Goal: Information Seeking & Learning: Stay updated

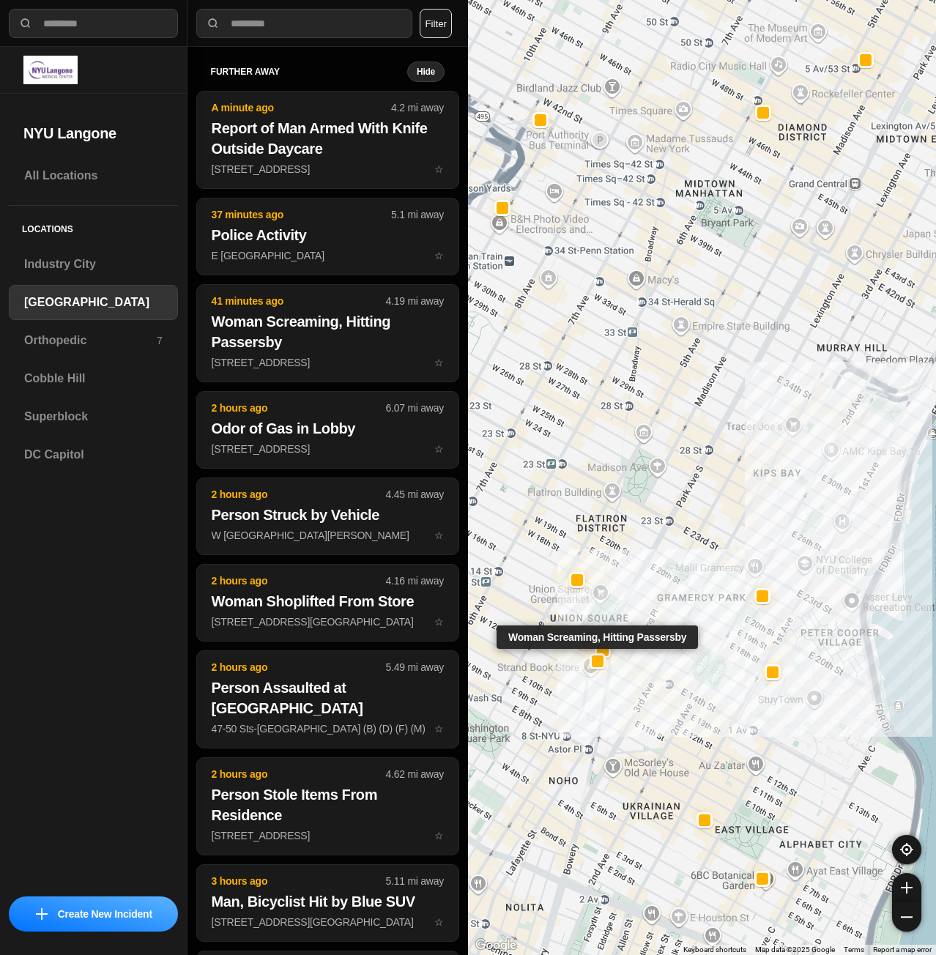
select select "*"
click at [73, 416] on h3 "Superblock" at bounding box center [93, 417] width 138 height 18
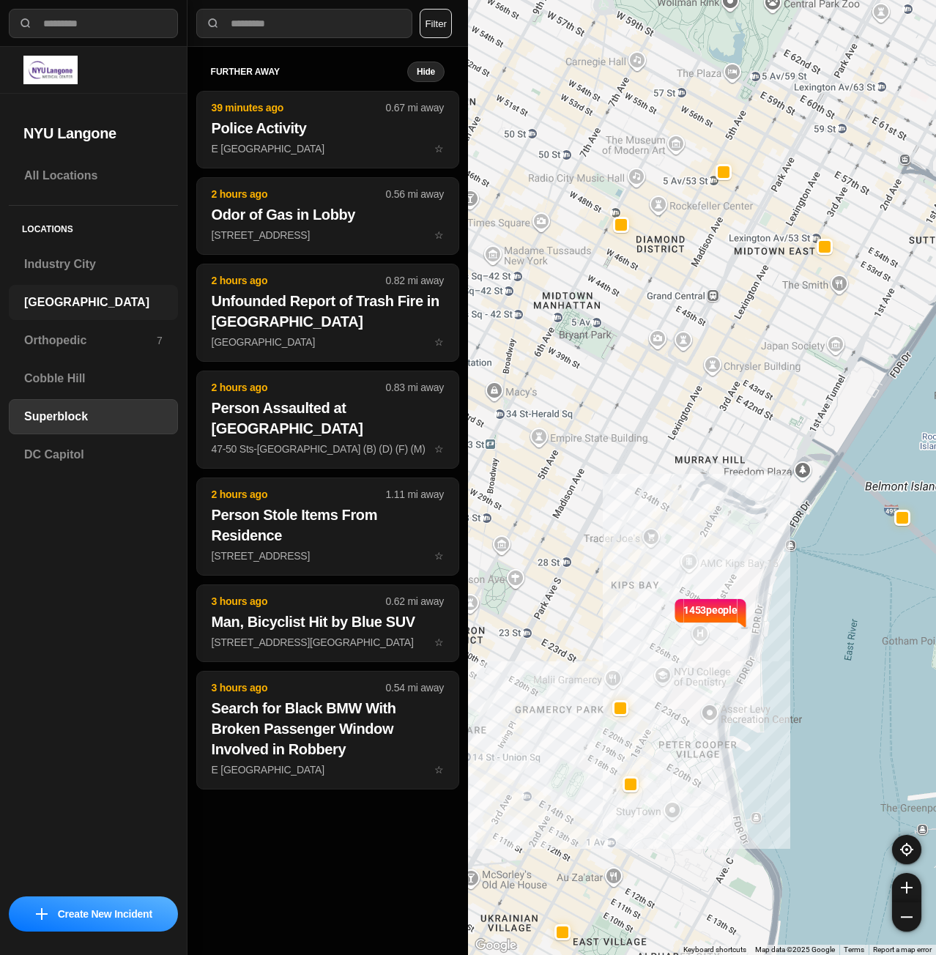
click at [62, 295] on h3 "[GEOGRAPHIC_DATA]" at bounding box center [93, 303] width 138 height 18
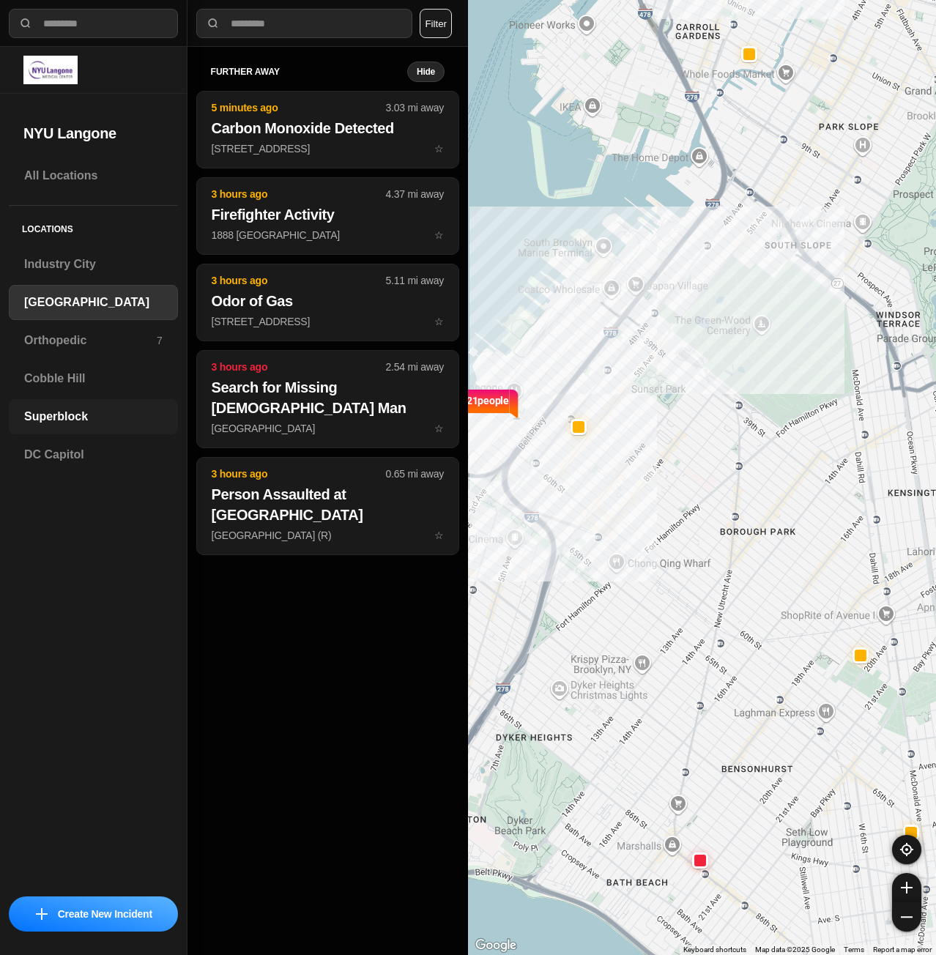
click at [89, 401] on div "Superblock" at bounding box center [93, 416] width 169 height 35
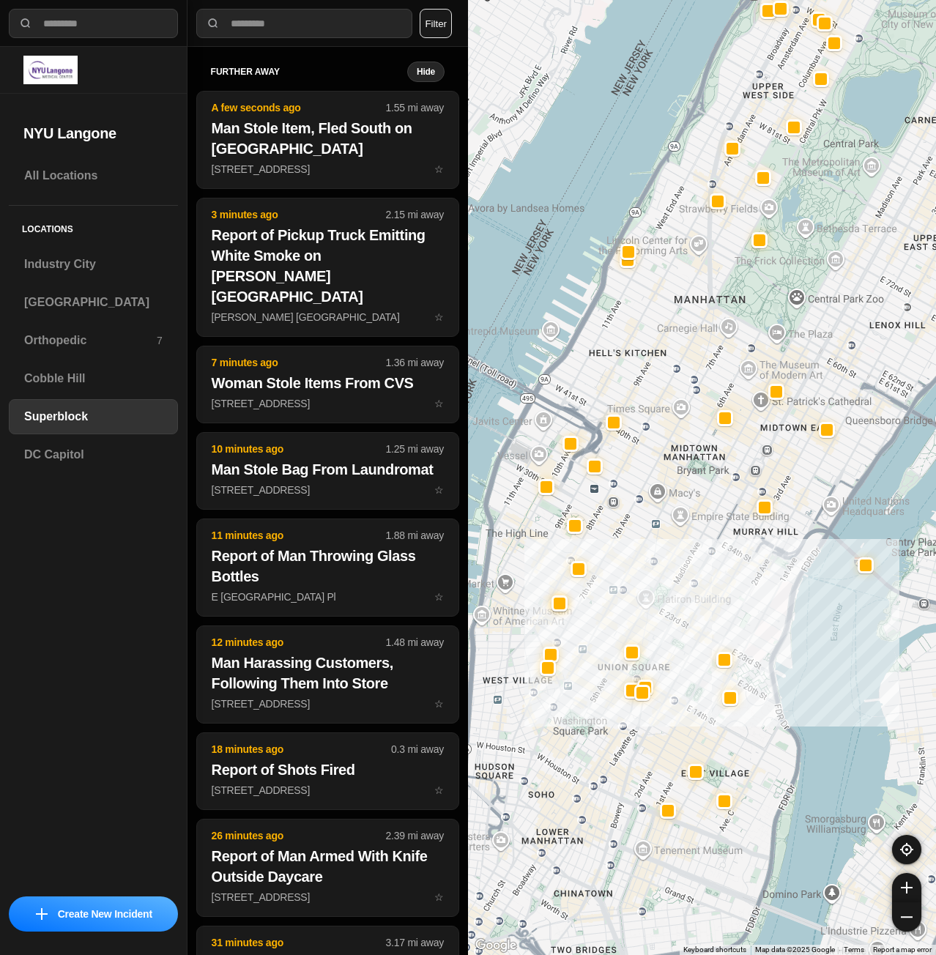
drag, startPoint x: 755, startPoint y: 632, endPoint x: 799, endPoint y: 604, distance: 51.6
click at [799, 604] on div at bounding box center [702, 477] width 468 height 955
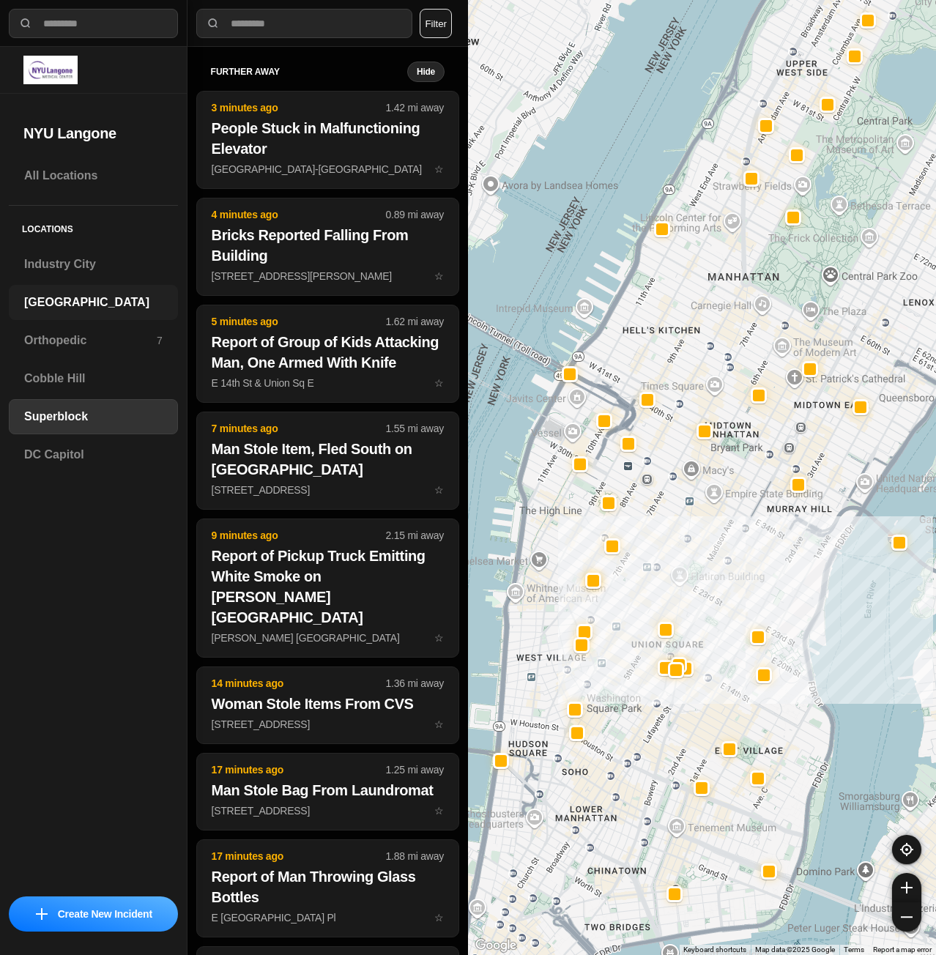
click at [125, 300] on h3 "[GEOGRAPHIC_DATA]" at bounding box center [93, 303] width 138 height 18
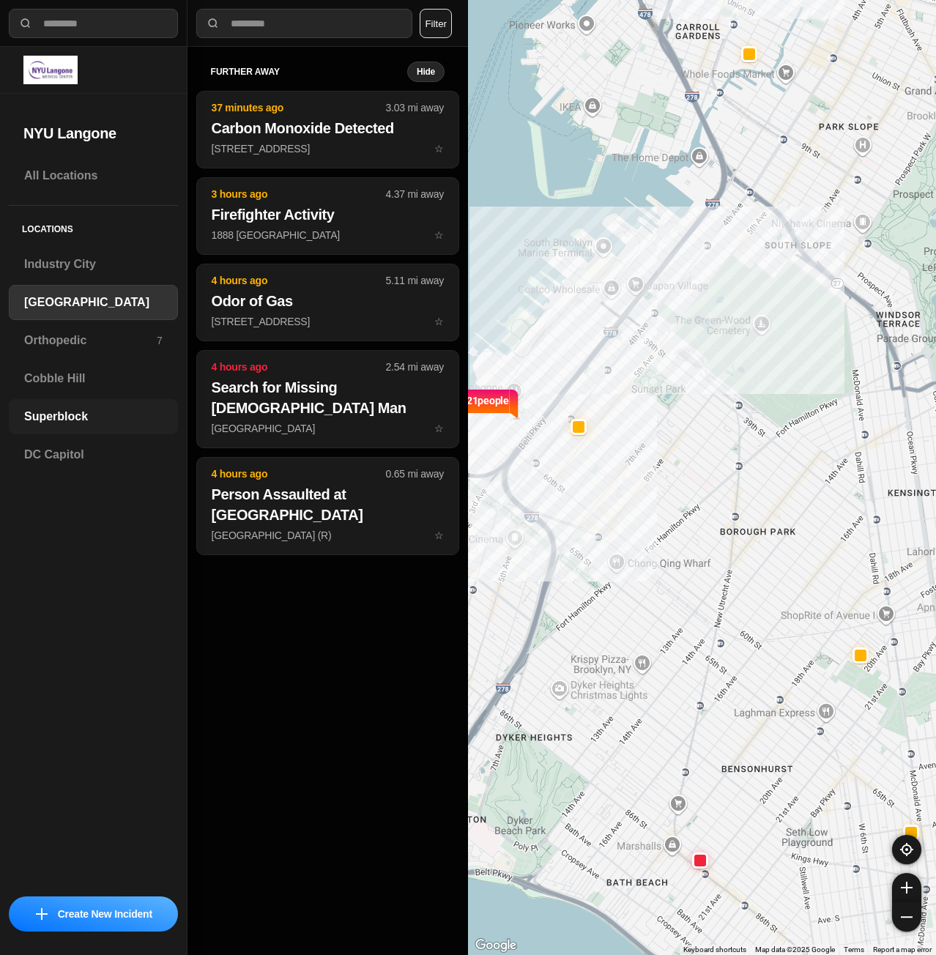
click at [33, 424] on h3 "Superblock" at bounding box center [93, 417] width 138 height 18
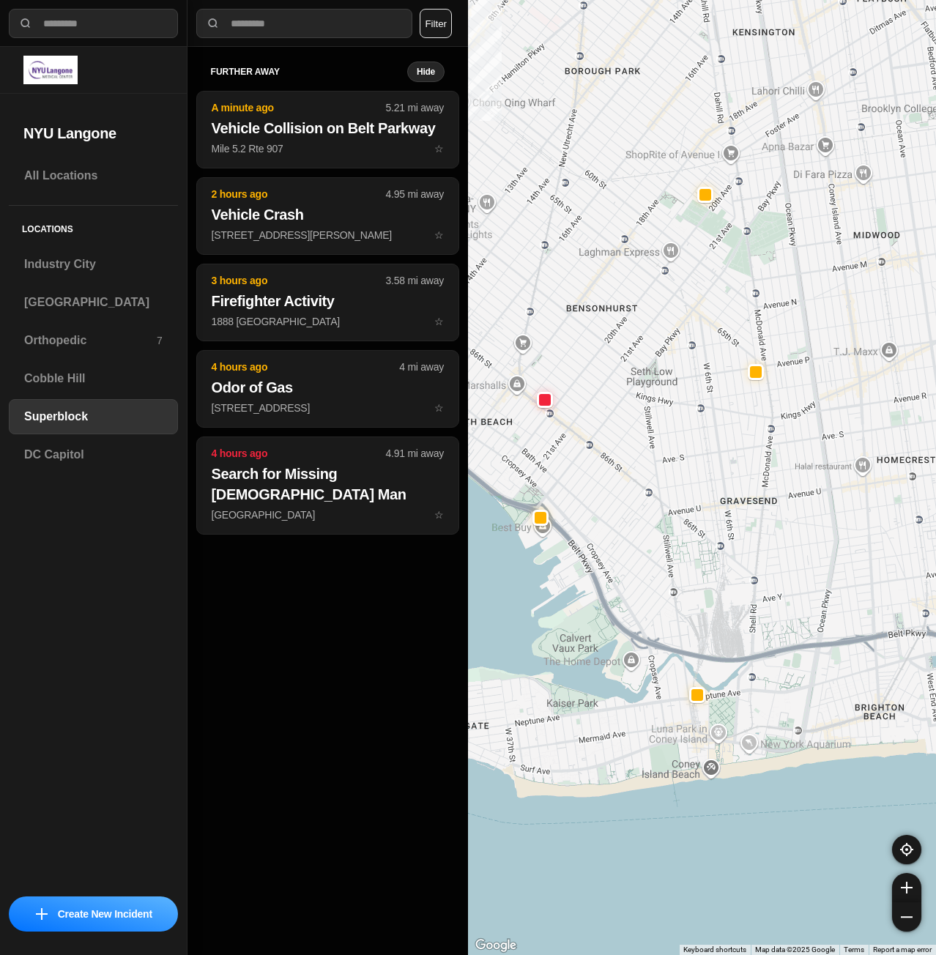
drag, startPoint x: 872, startPoint y: 709, endPoint x: 855, endPoint y: 849, distance: 140.9
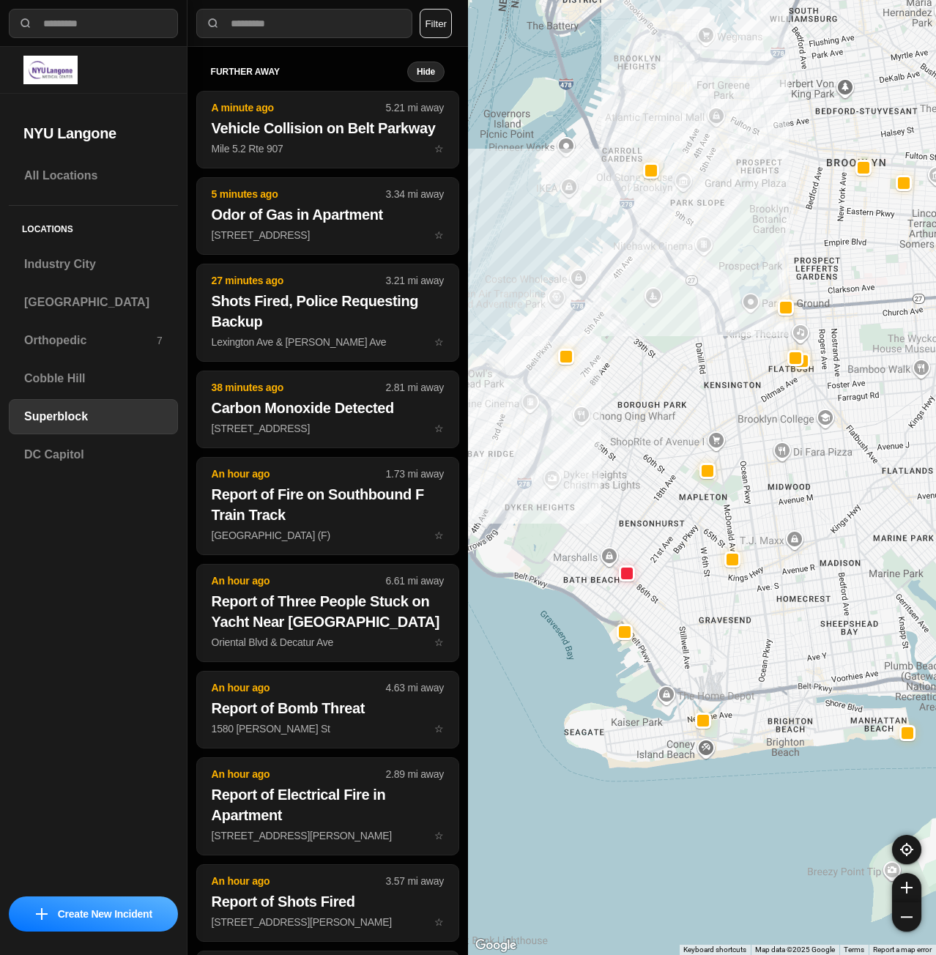
drag, startPoint x: 604, startPoint y: 325, endPoint x: 643, endPoint y: 444, distance: 125.1
click at [643, 444] on div at bounding box center [702, 477] width 468 height 955
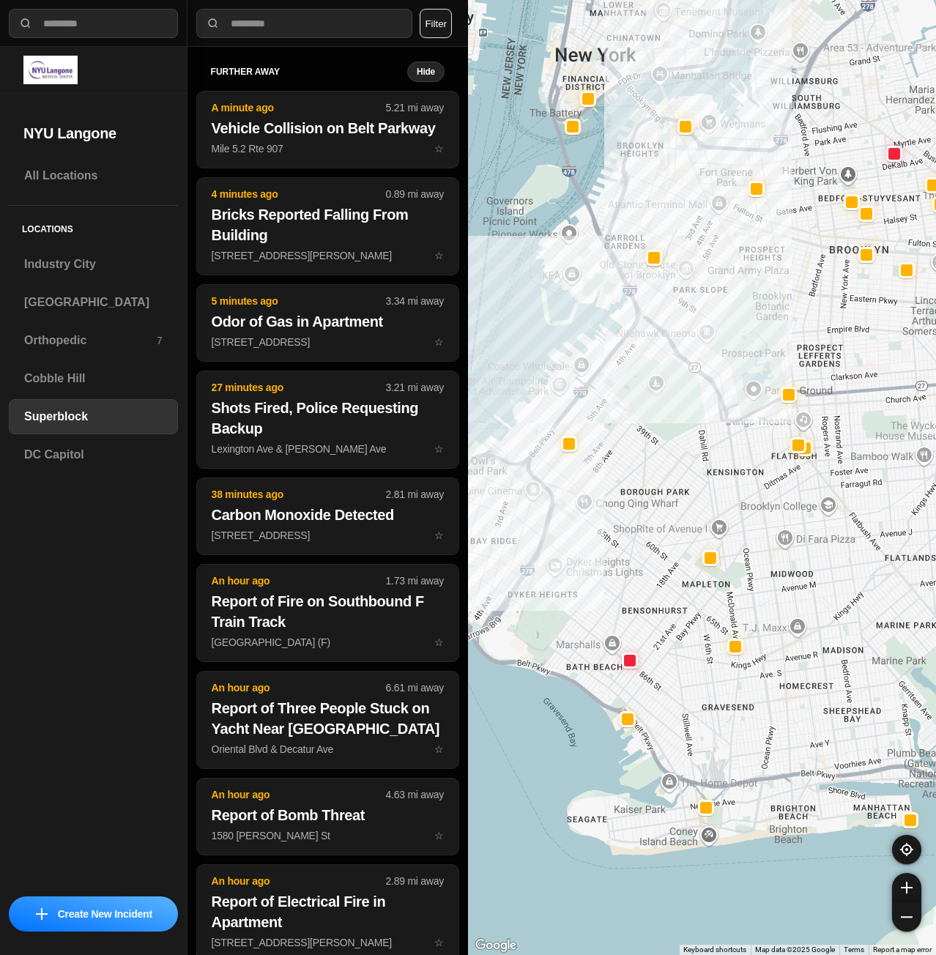
drag, startPoint x: 648, startPoint y: 284, endPoint x: 637, endPoint y: 460, distance: 176.1
click at [637, 460] on div at bounding box center [702, 477] width 468 height 955
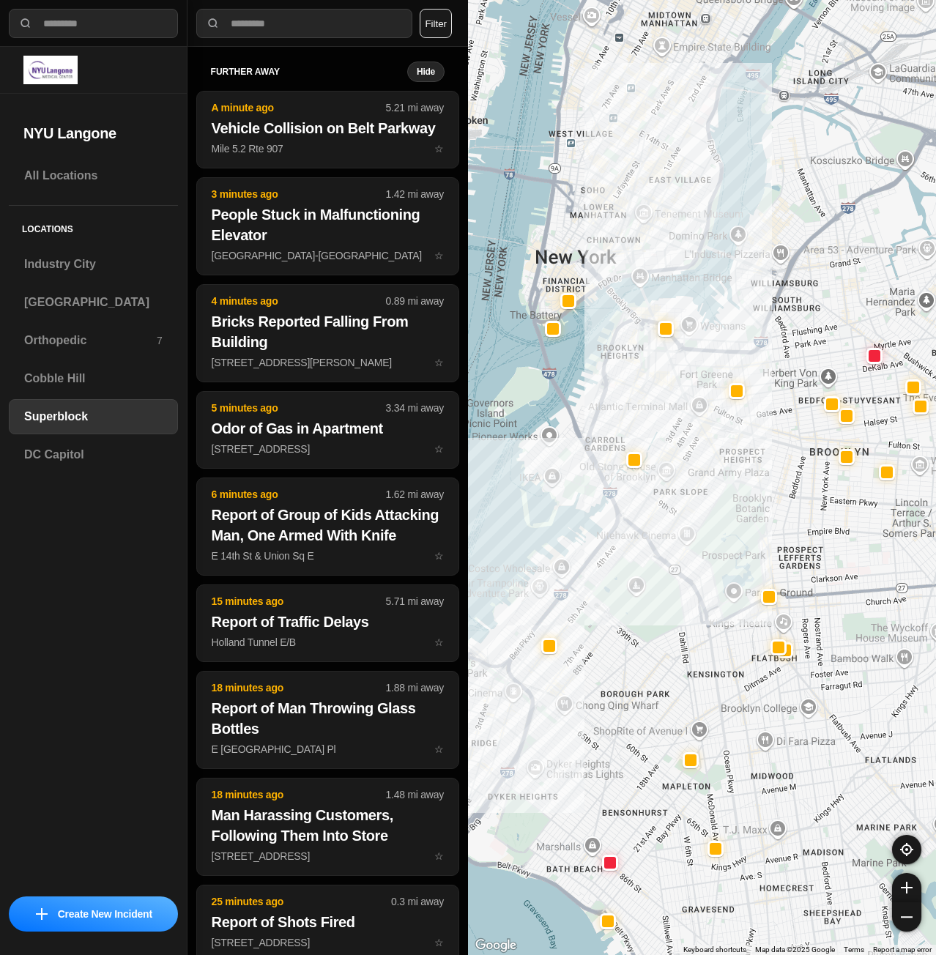
drag, startPoint x: 610, startPoint y: 292, endPoint x: 606, endPoint y: 408, distance: 116.6
click at [606, 408] on div at bounding box center [702, 477] width 468 height 955
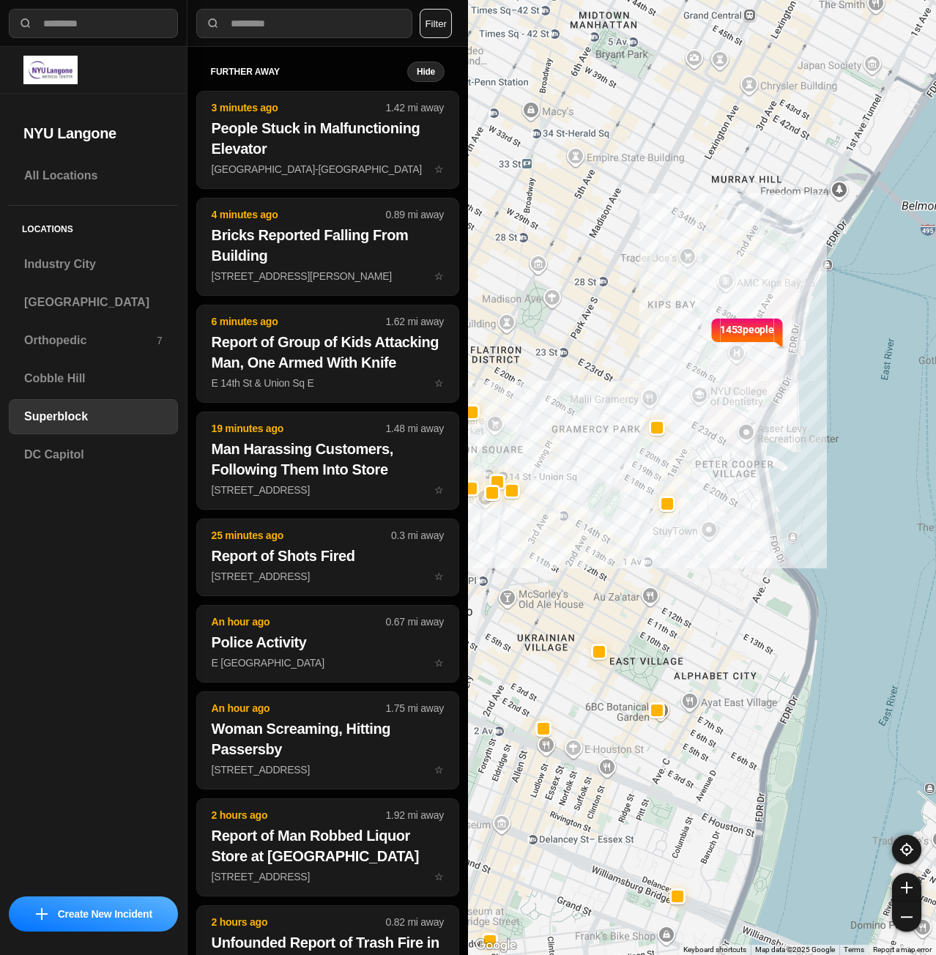
drag, startPoint x: 696, startPoint y: 273, endPoint x: 629, endPoint y: 413, distance: 155.3
click at [632, 429] on div "1453 people" at bounding box center [702, 477] width 468 height 955
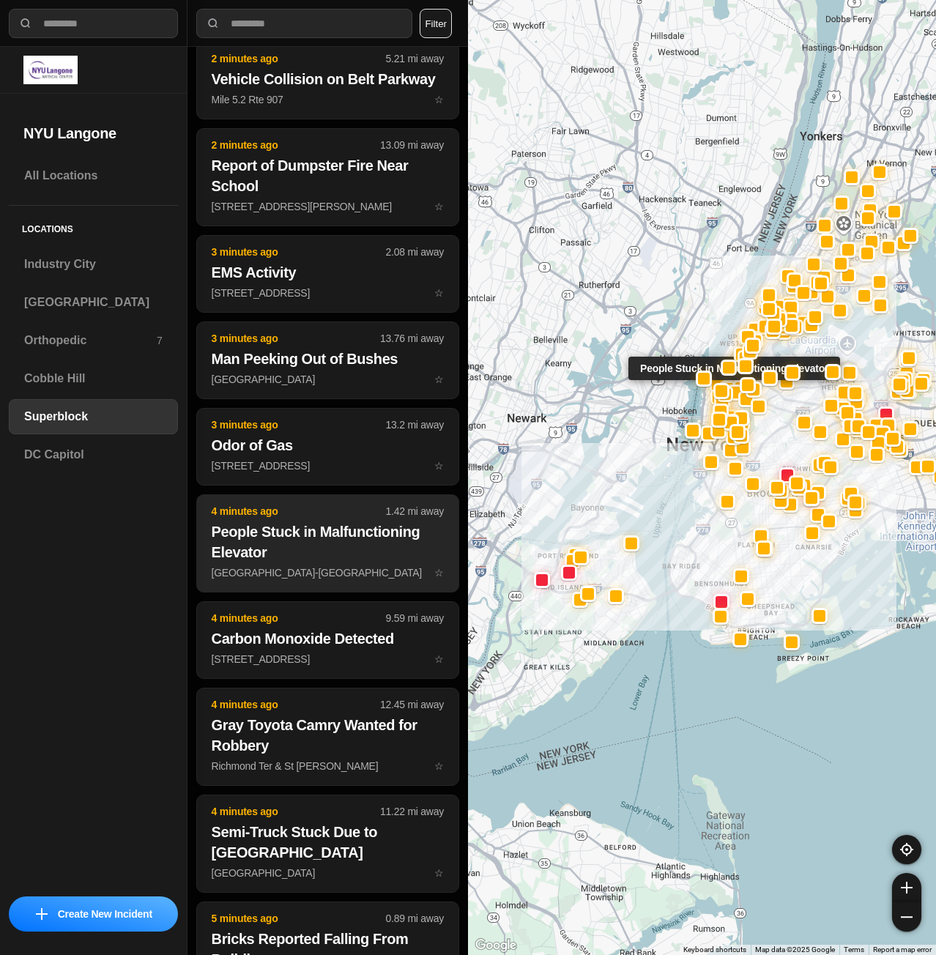
scroll to position [73, 0]
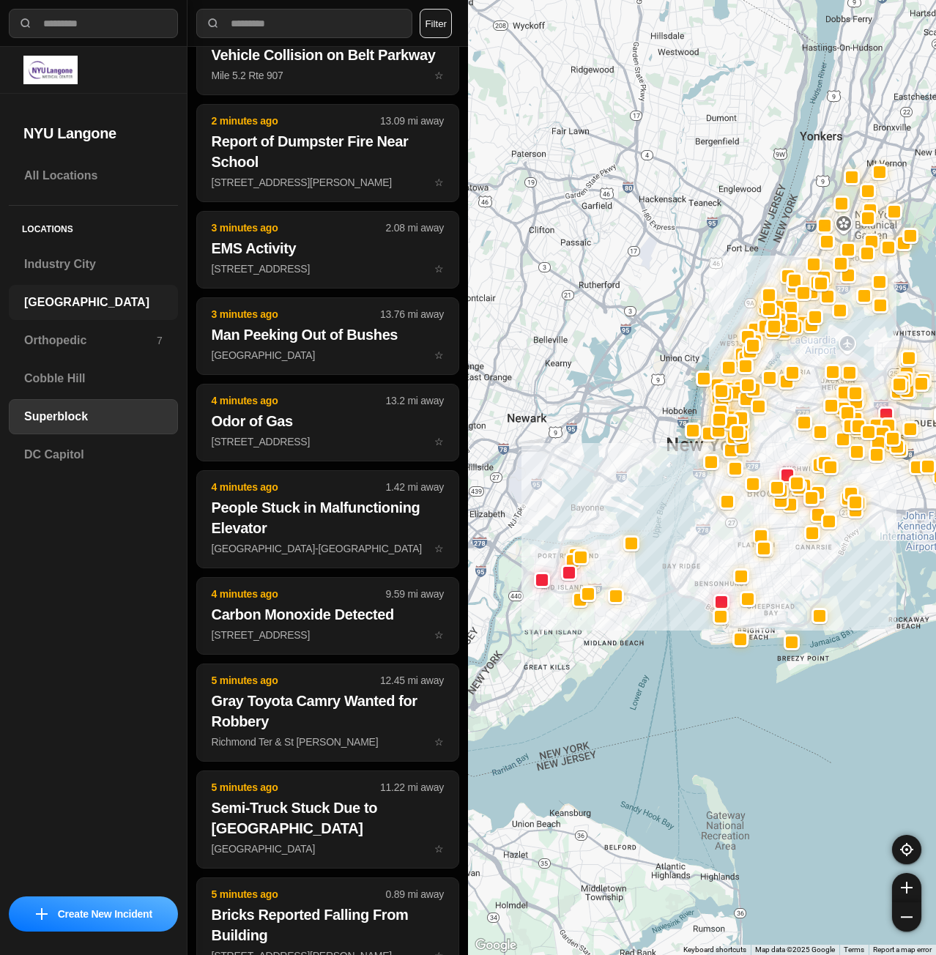
click at [97, 308] on h3 "[GEOGRAPHIC_DATA]" at bounding box center [93, 303] width 138 height 18
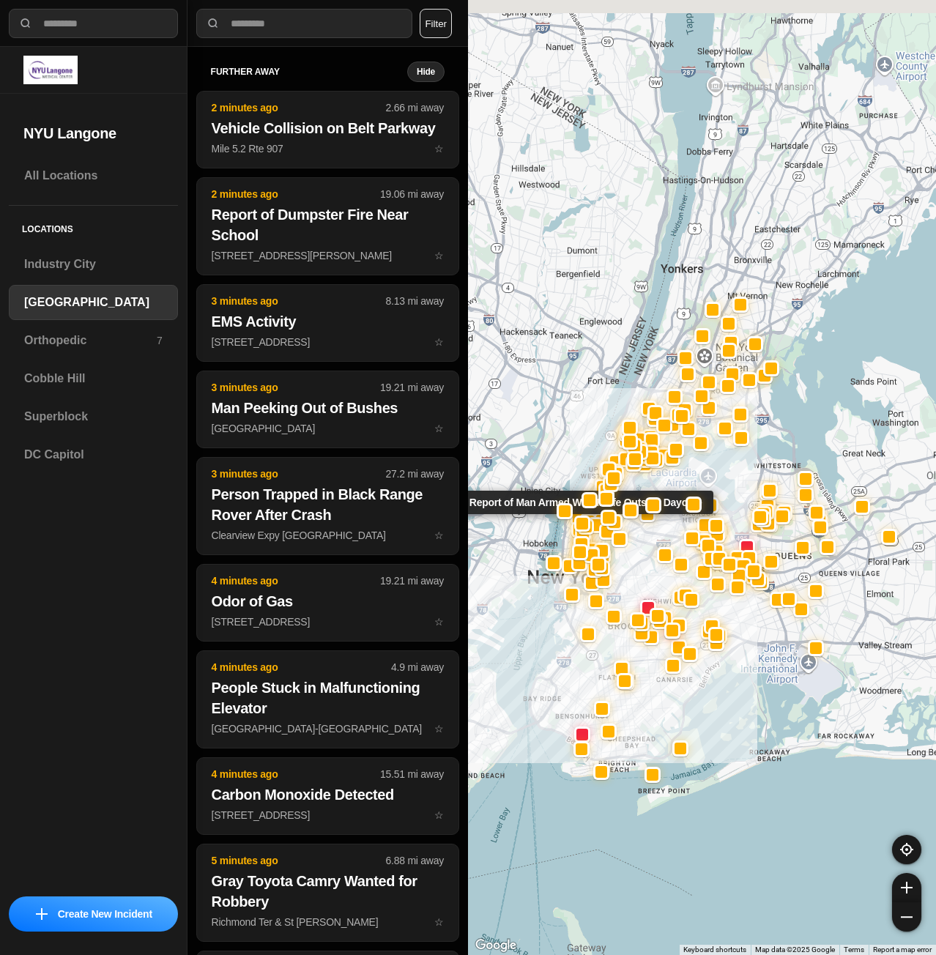
drag, startPoint x: 552, startPoint y: 352, endPoint x: 590, endPoint y: 510, distance: 162.1
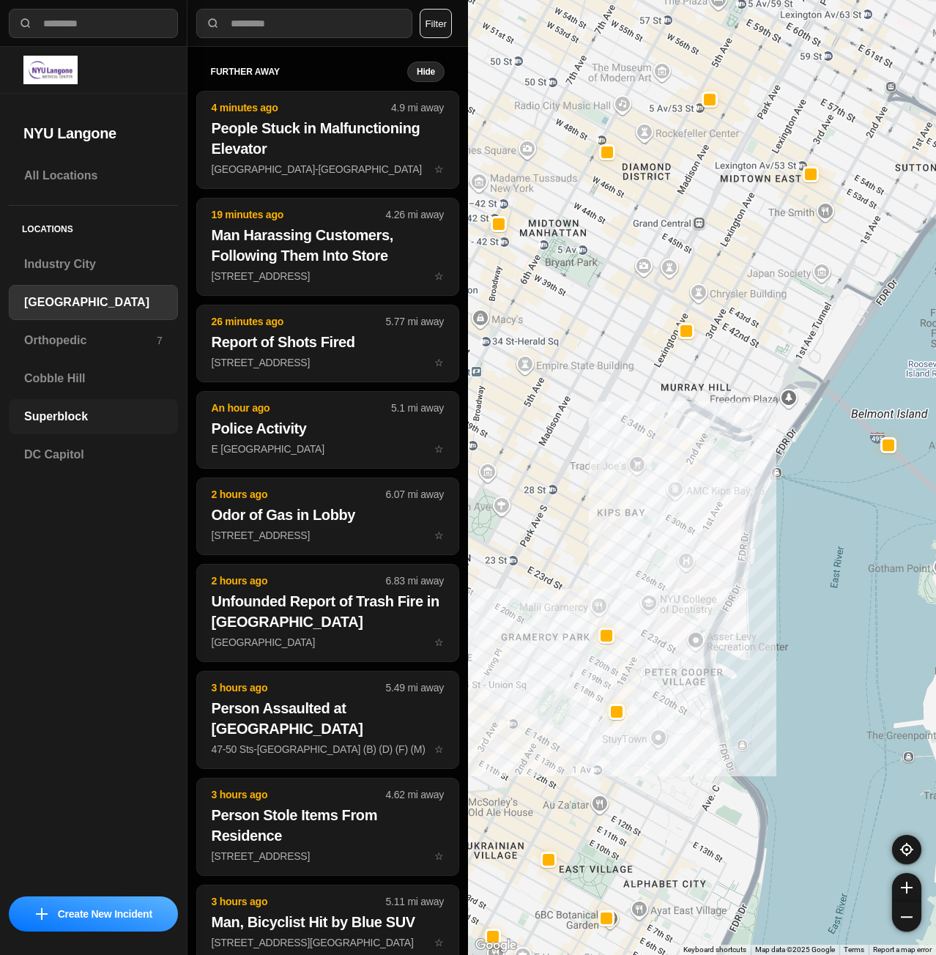
click at [70, 412] on h3 "Superblock" at bounding box center [93, 417] width 138 height 18
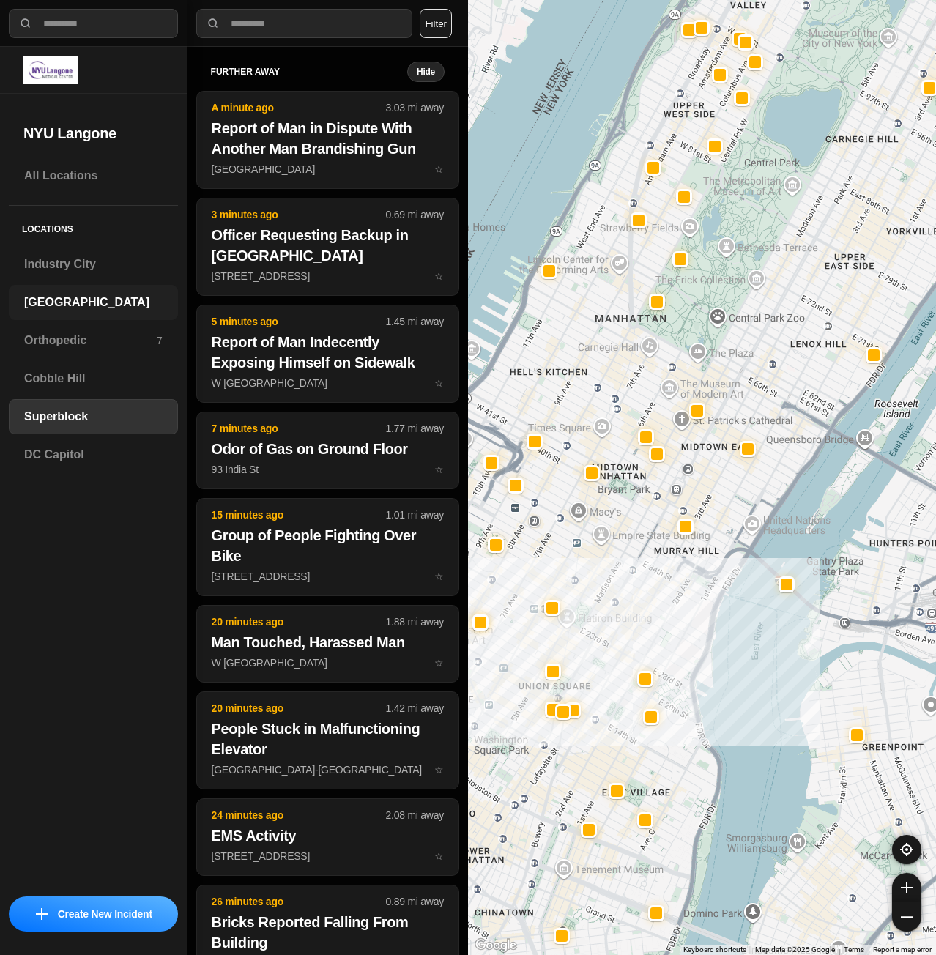
click at [84, 299] on h3 "[GEOGRAPHIC_DATA]" at bounding box center [93, 303] width 138 height 18
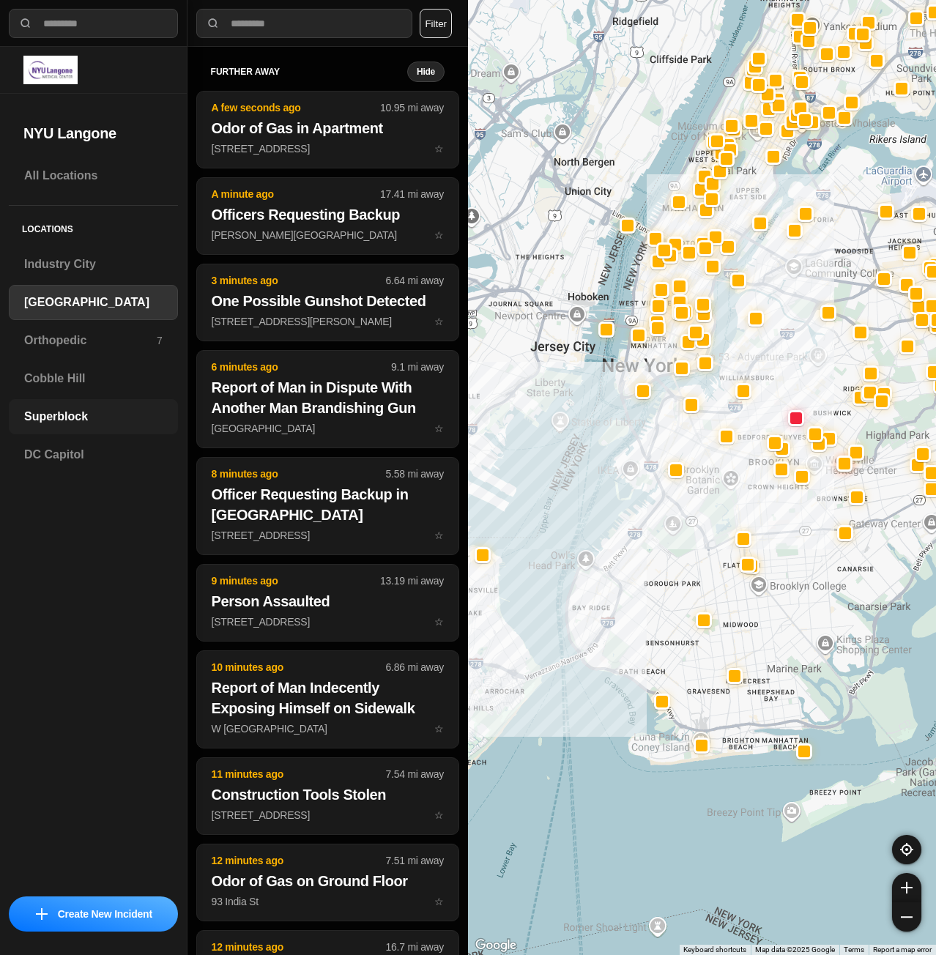
click at [118, 413] on h3 "Superblock" at bounding box center [93, 417] width 138 height 18
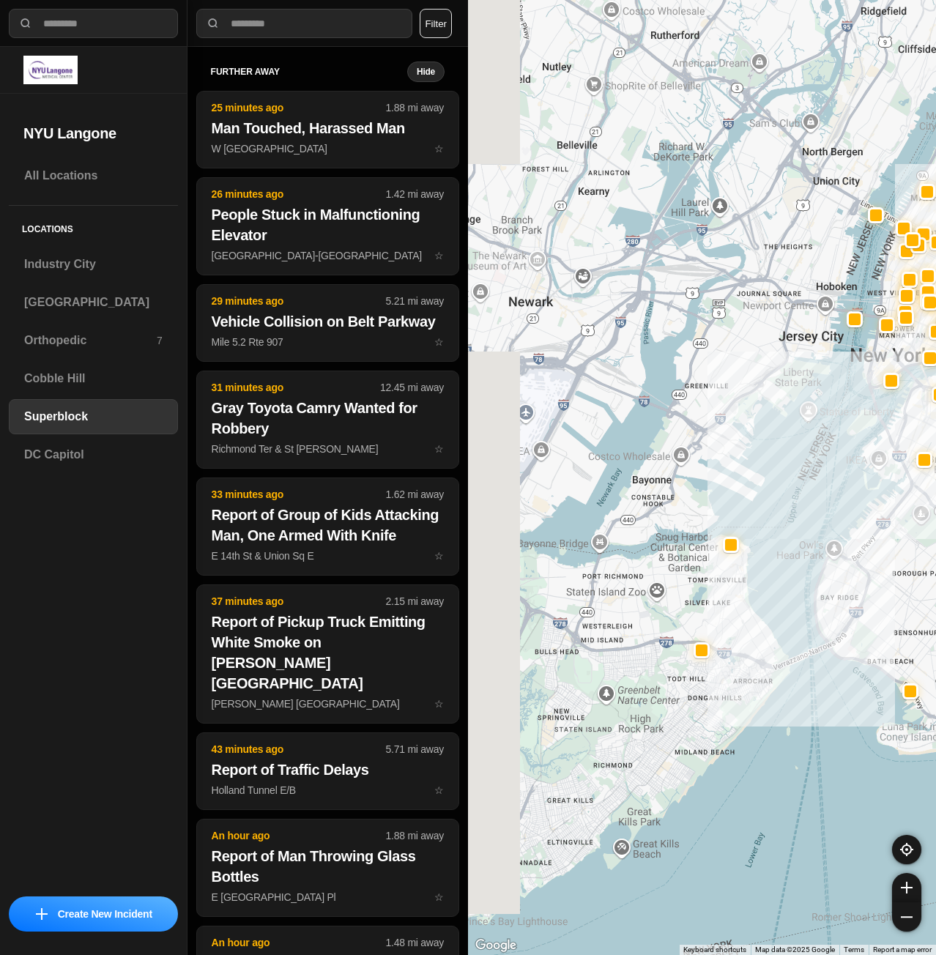
drag, startPoint x: 686, startPoint y: 717, endPoint x: 862, endPoint y: 697, distance: 176.9
click at [862, 697] on div at bounding box center [702, 477] width 468 height 955
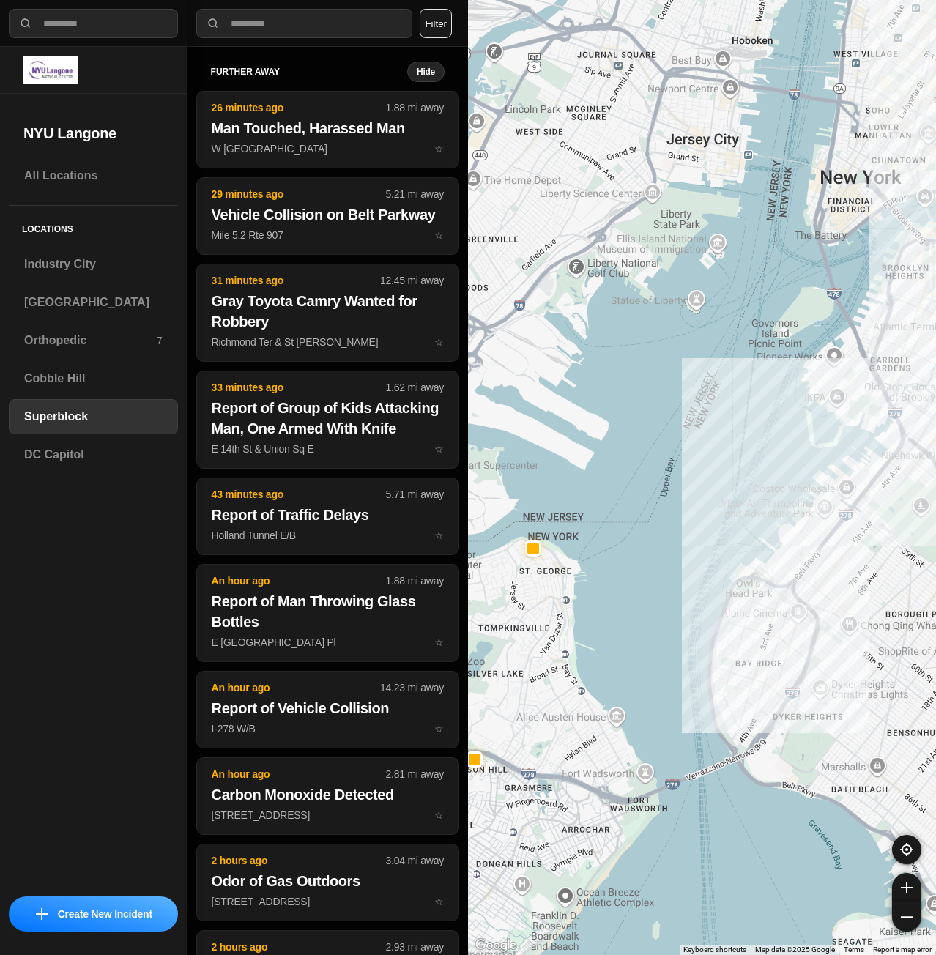
drag, startPoint x: 919, startPoint y: 592, endPoint x: 623, endPoint y: 708, distance: 317.8
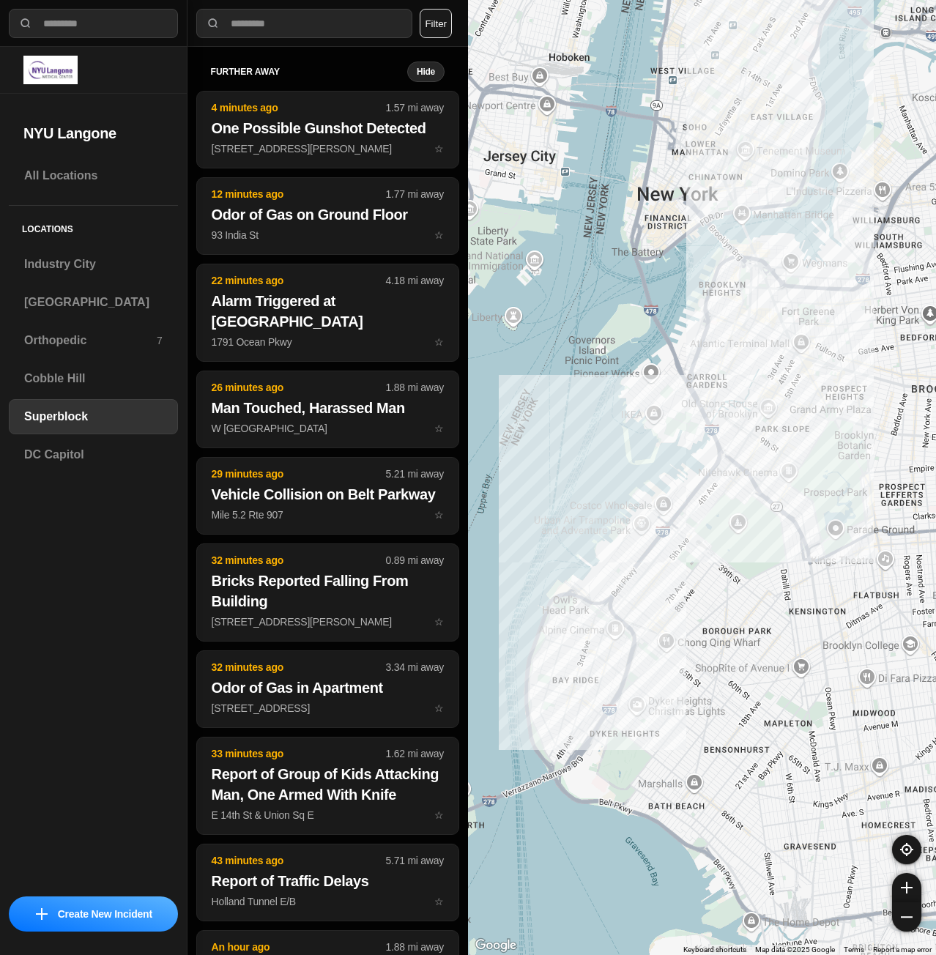
drag, startPoint x: 862, startPoint y: 612, endPoint x: 686, endPoint y: 612, distance: 175.1
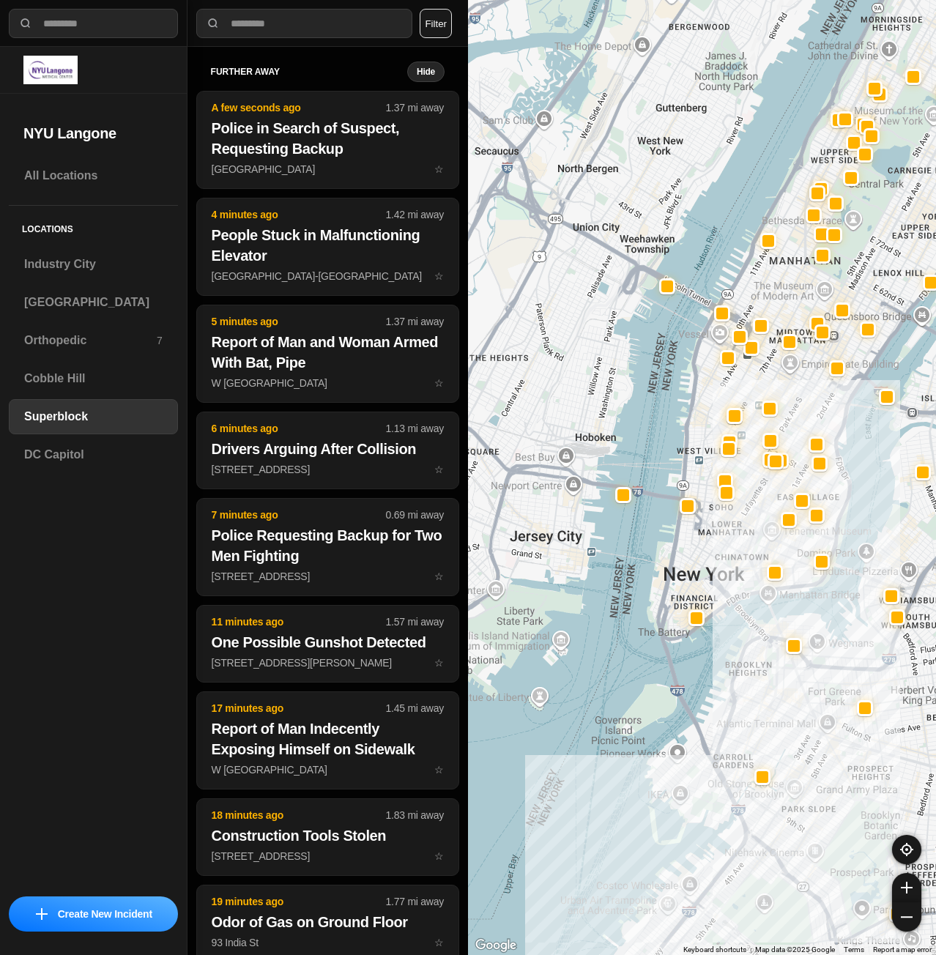
select select "*"
